Goal: Task Accomplishment & Management: Use online tool/utility

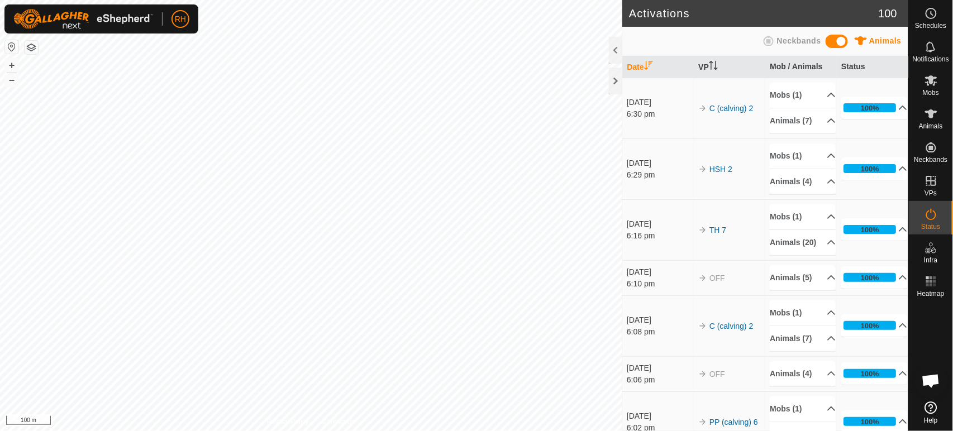
scroll to position [997, 0]
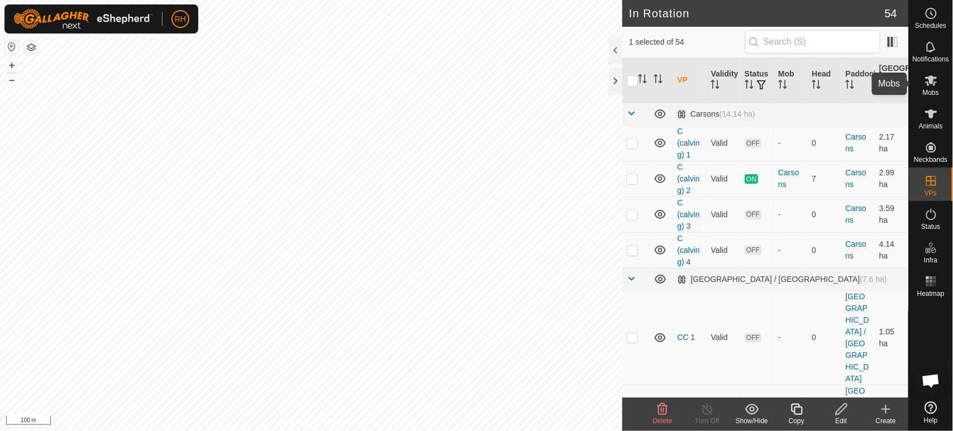
click at [938, 77] on es-mob-svg-icon at bounding box center [931, 81] width 20 height 18
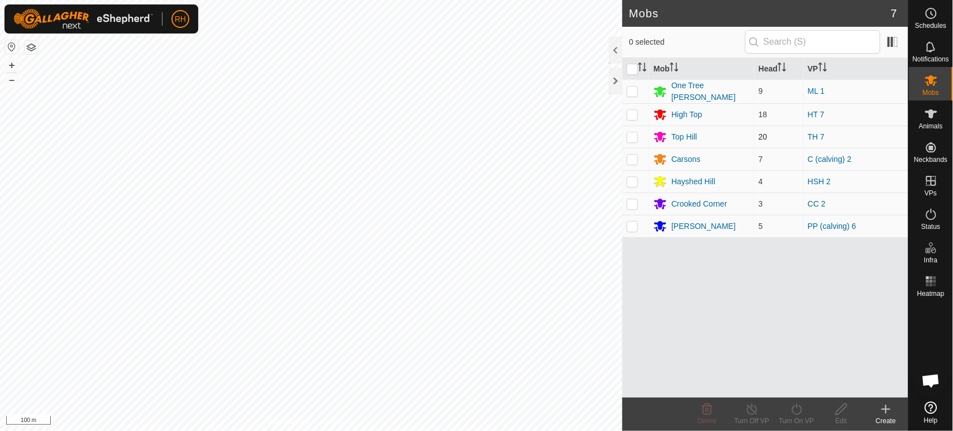
click at [630, 135] on p-checkbox at bounding box center [632, 136] width 11 height 9
checkbox input "true"
click at [798, 407] on icon at bounding box center [797, 409] width 14 height 13
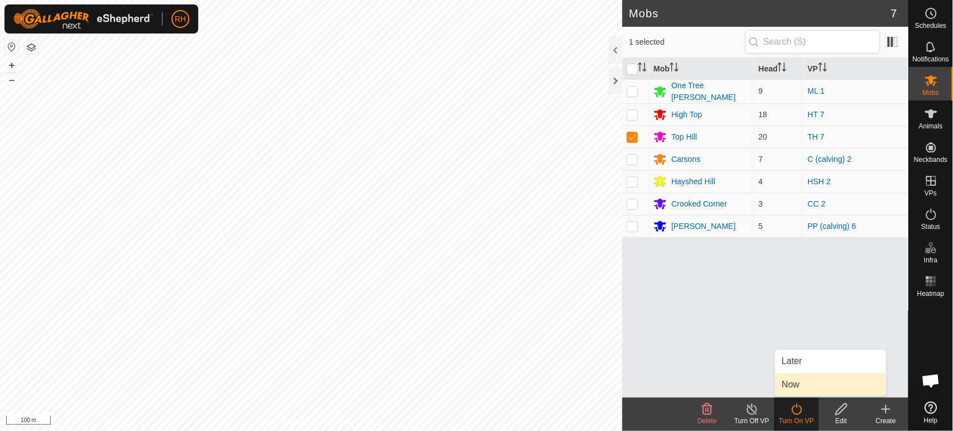
click at [802, 383] on link "Now" at bounding box center [830, 385] width 111 height 22
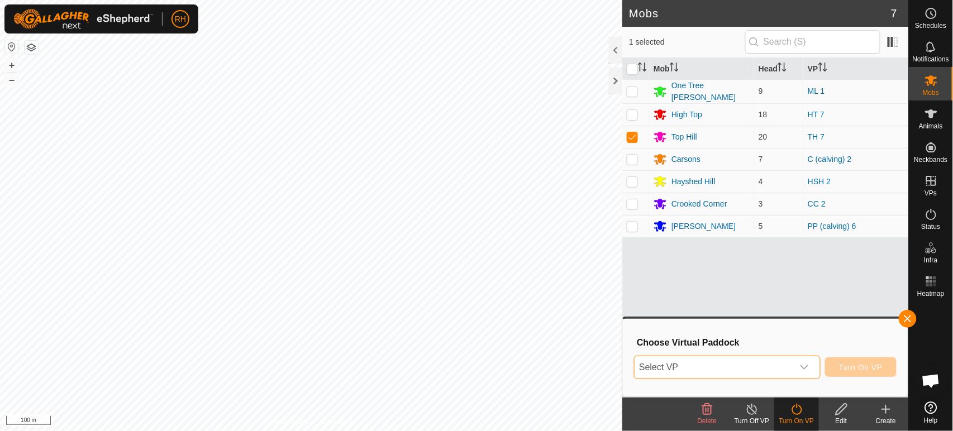
click at [762, 365] on span "Select VP" at bounding box center [714, 367] width 158 height 22
click at [716, 366] on span "Select VP" at bounding box center [714, 367] width 158 height 22
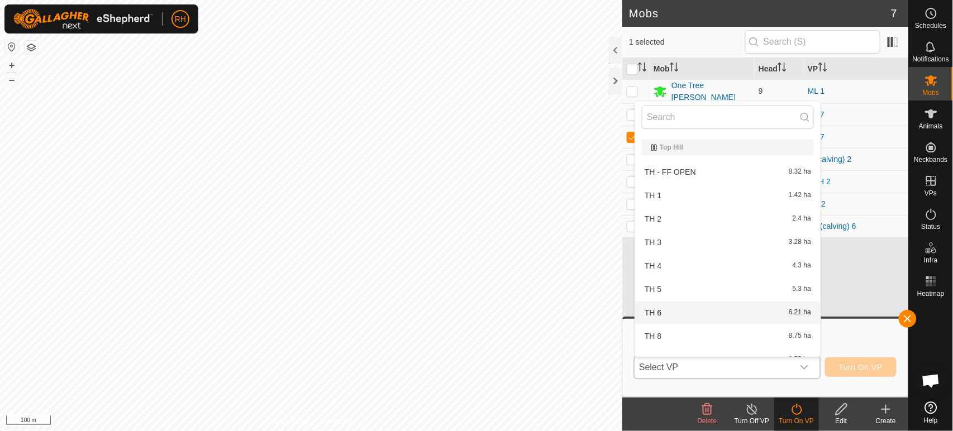
scroll to position [1377, 0]
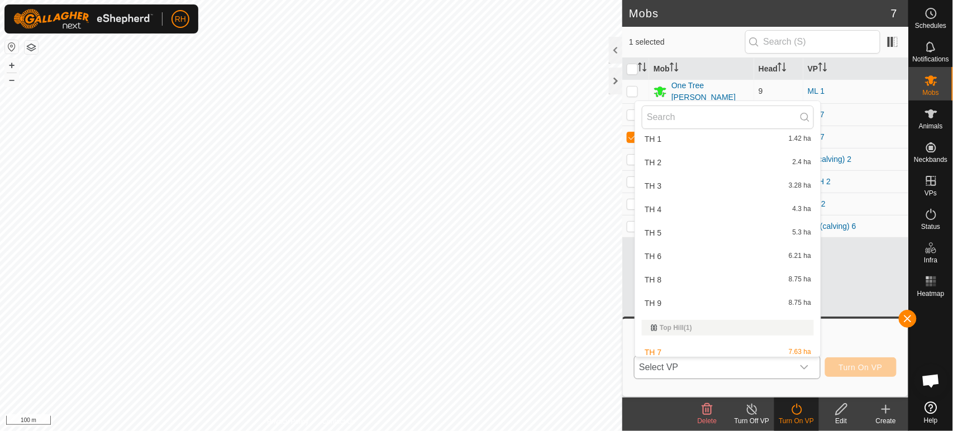
click at [678, 273] on li "TH 8 8.75 ha" at bounding box center [727, 280] width 185 height 22
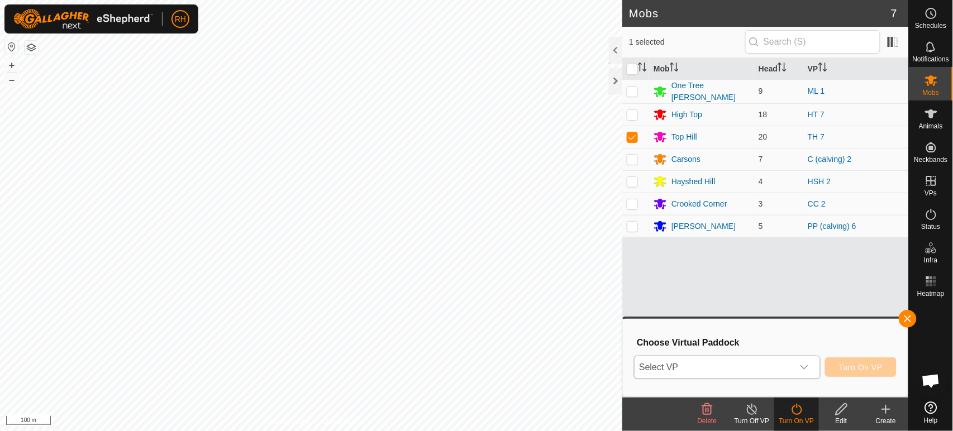
click at [678, 290] on div "TH 8 8.75 ha" at bounding box center [728, 295] width 172 height 11
click at [847, 372] on button "Turn On VP" at bounding box center [861, 368] width 72 height 20
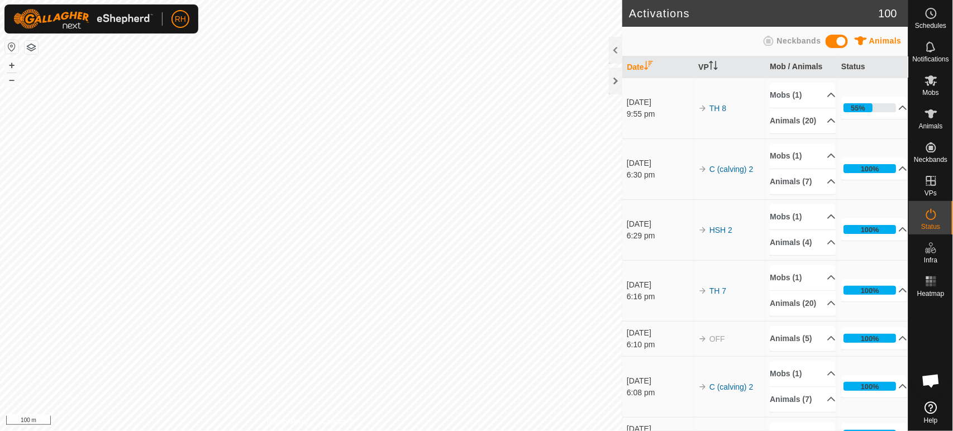
scroll to position [997, 0]
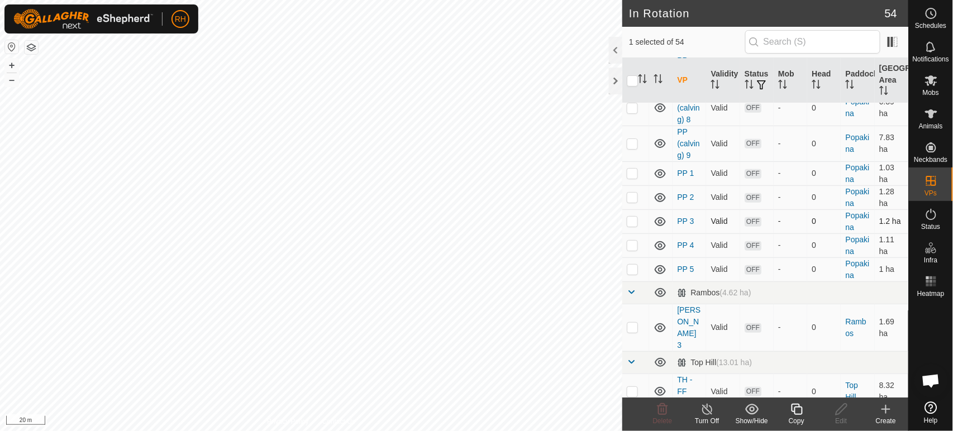
scroll to position [1560, 0]
click at [932, 220] on icon at bounding box center [931, 214] width 13 height 13
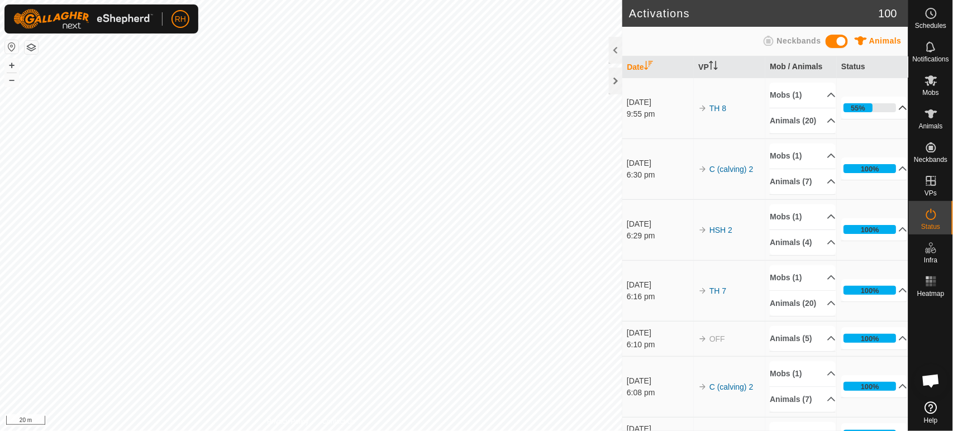
click at [889, 112] on p-accordion-header "55%" at bounding box center [874, 108] width 66 height 22
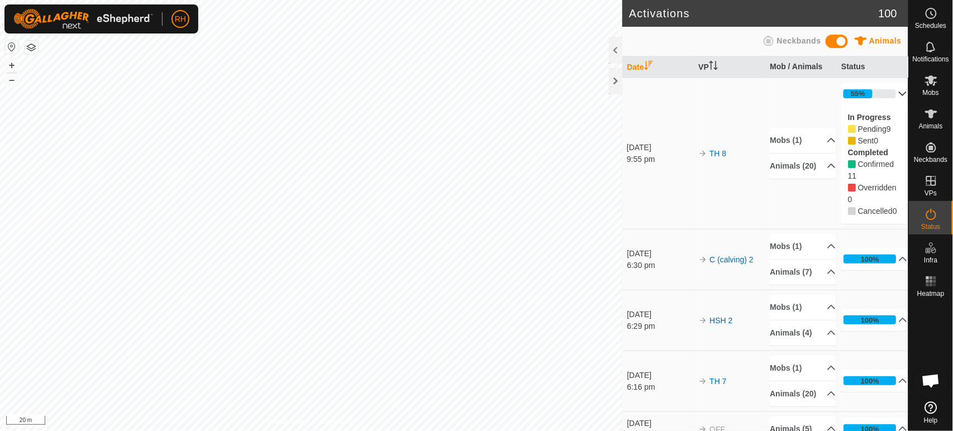
click at [887, 93] on p-accordion-header "55%" at bounding box center [874, 94] width 66 height 22
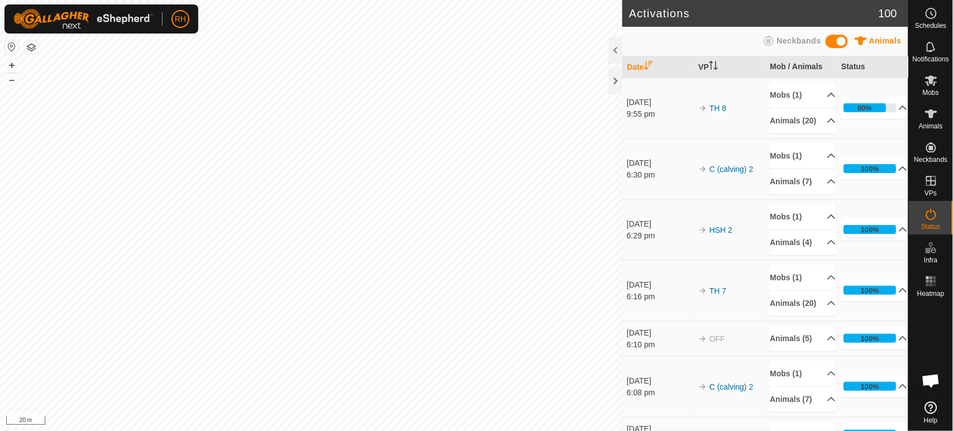
scroll to position [997, 0]
